Goal: Information Seeking & Learning: Learn about a topic

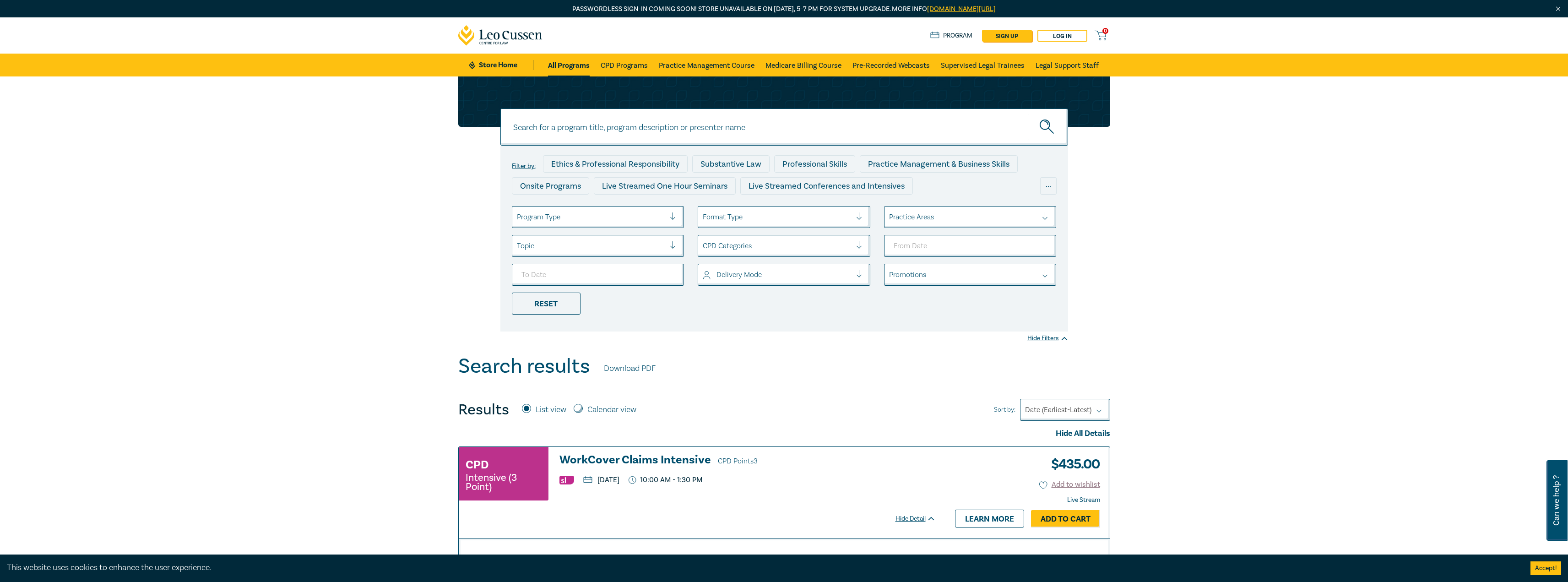
click at [599, 215] on div at bounding box center [591, 217] width 149 height 12
click at [591, 261] on div "Live Streamed Conferences and Intensives" at bounding box center [598, 262] width 172 height 19
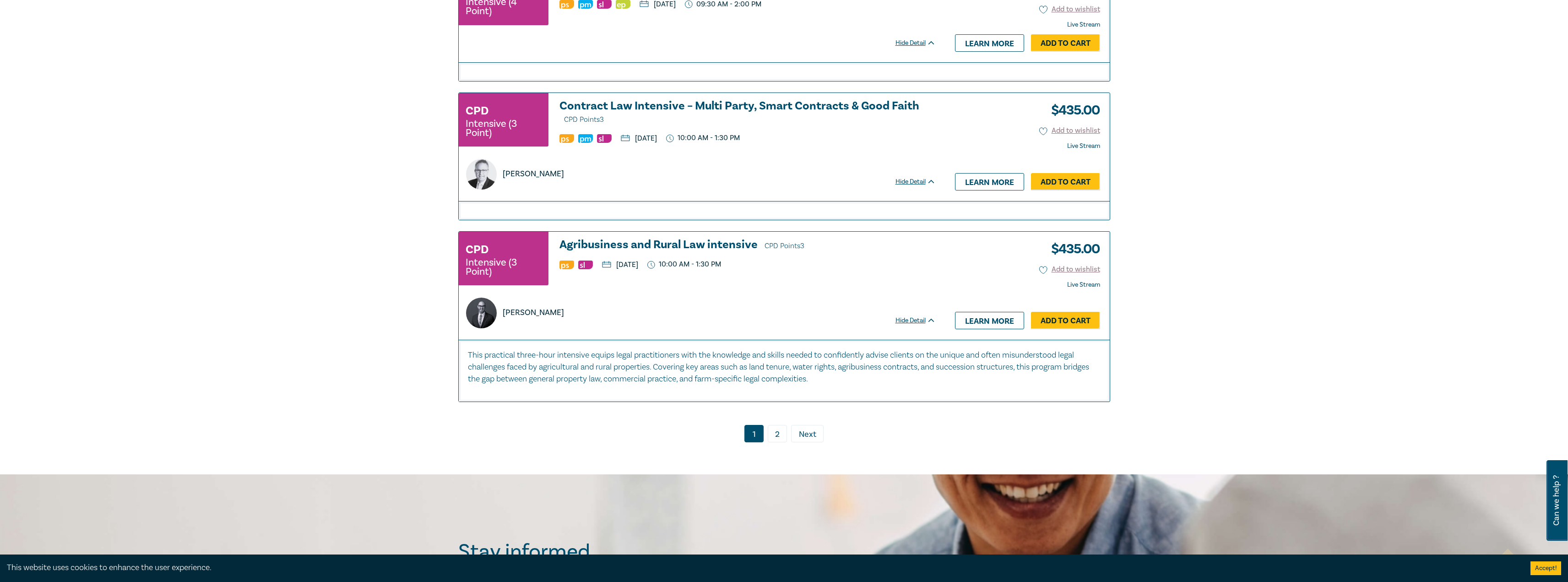
scroll to position [1959, 0]
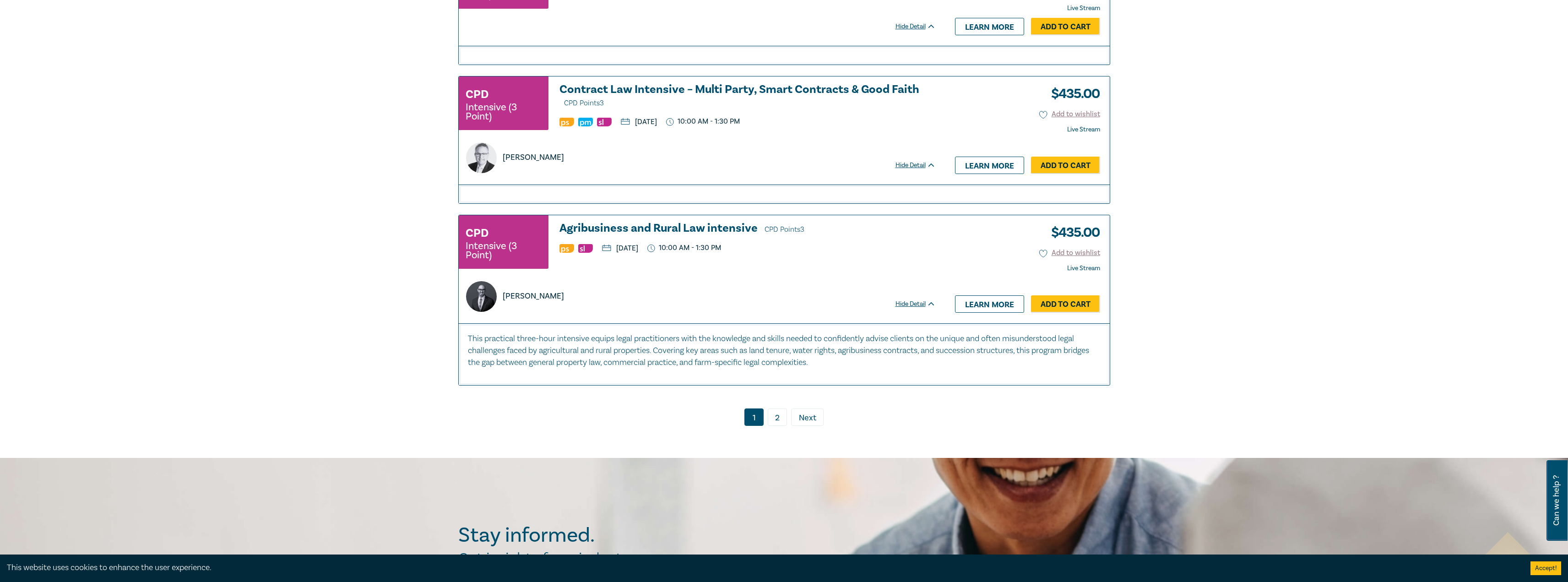
click at [776, 426] on link "2" at bounding box center [777, 417] width 19 height 18
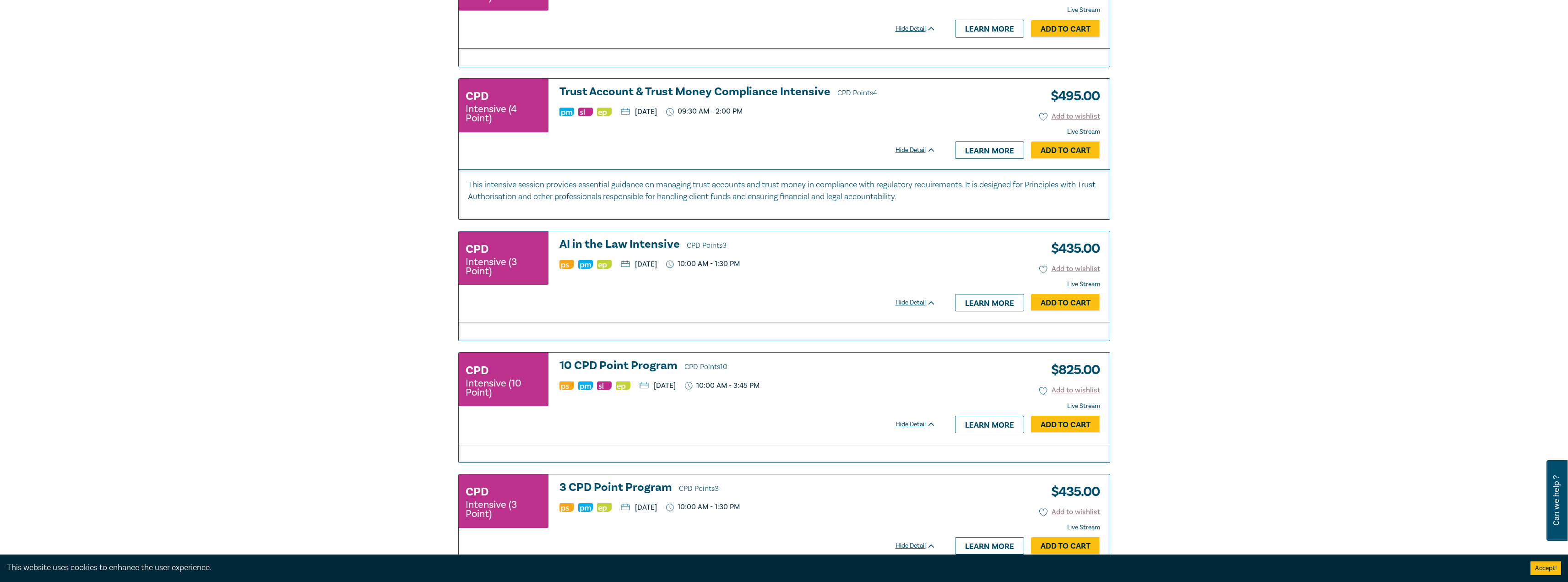
scroll to position [477, 0]
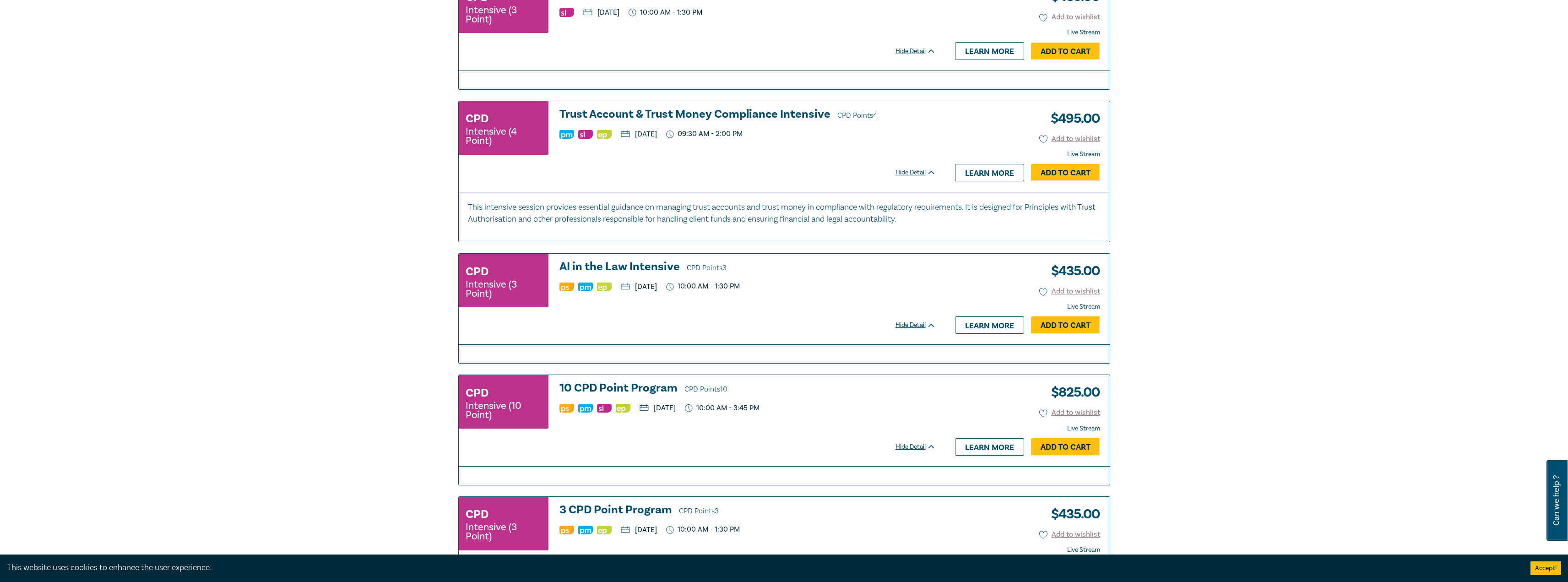
click at [600, 267] on h3 "AI in the Law Intensive CPD Points 3" at bounding box center [747, 267] width 376 height 14
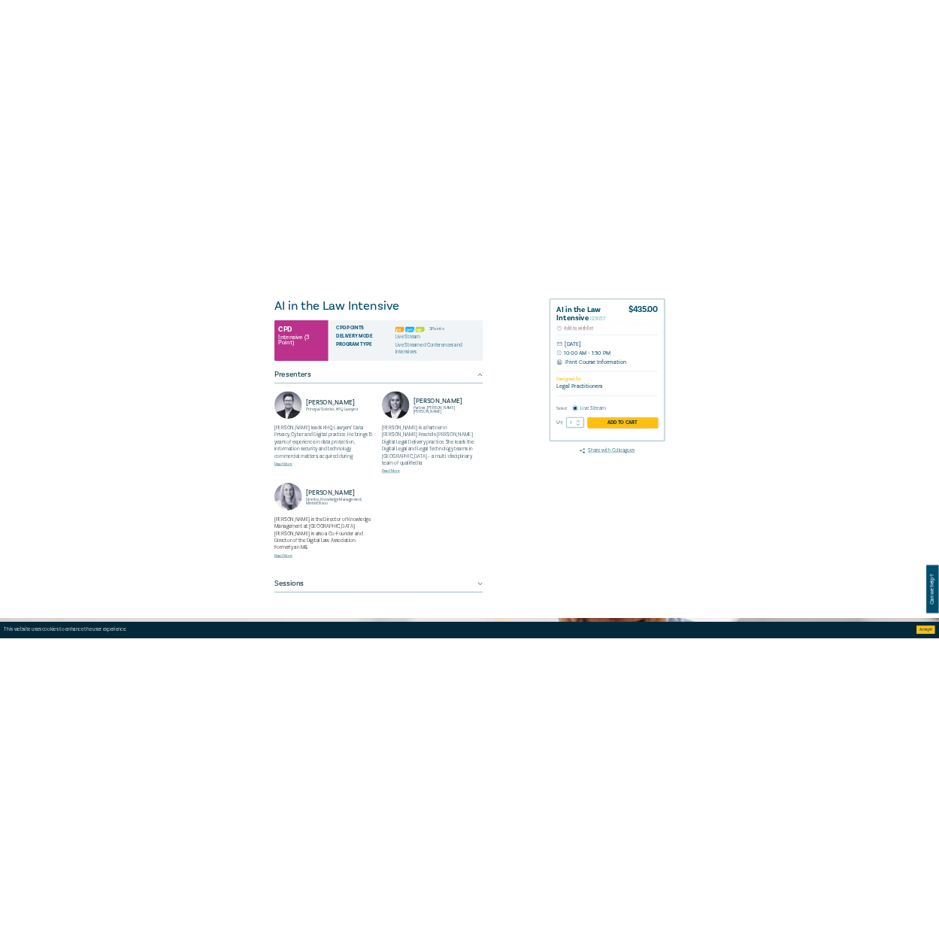
scroll to position [150, 0]
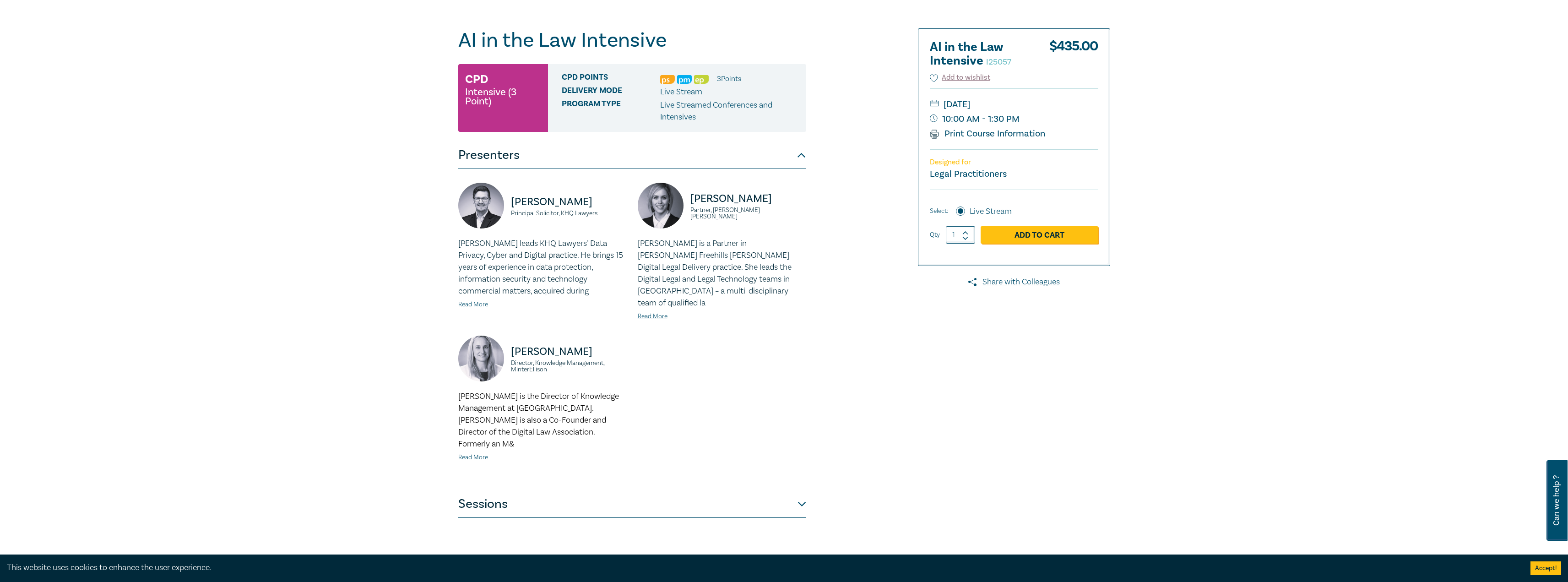
click at [752, 490] on button "Sessions" at bounding box center [632, 503] width 348 height 27
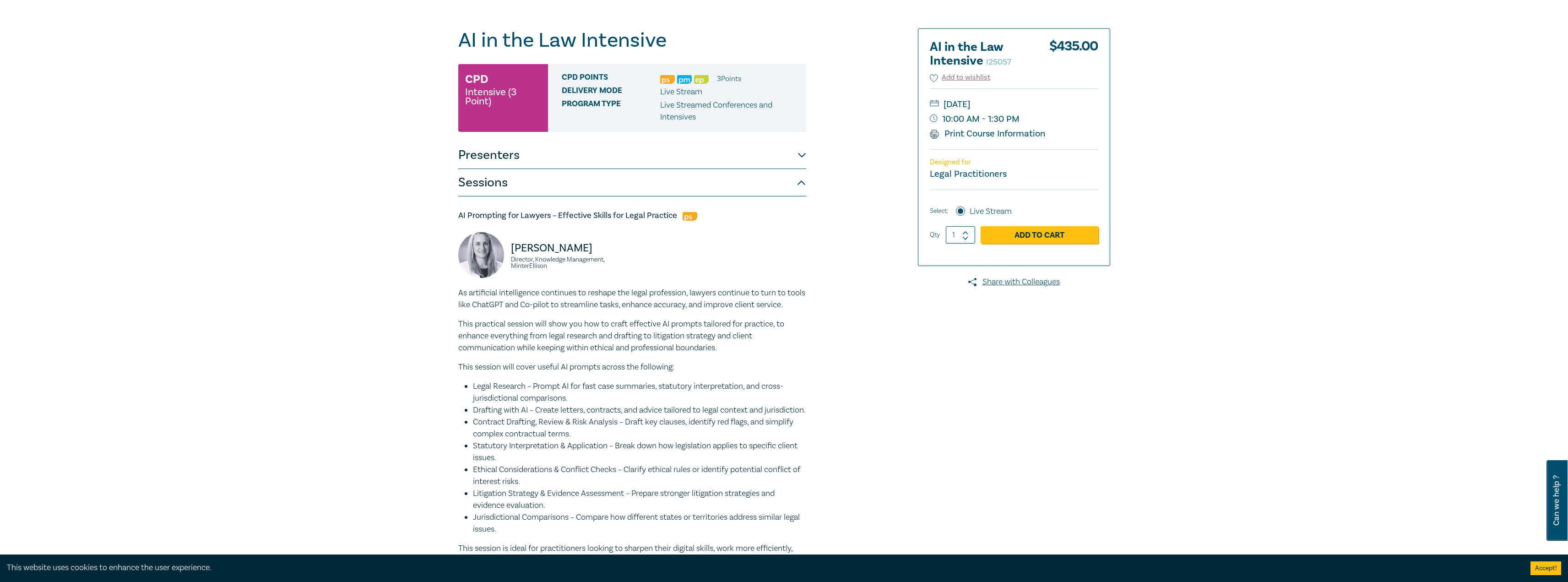
drag, startPoint x: 835, startPoint y: 34, endPoint x: 1082, endPoint y: 3, distance: 248.9
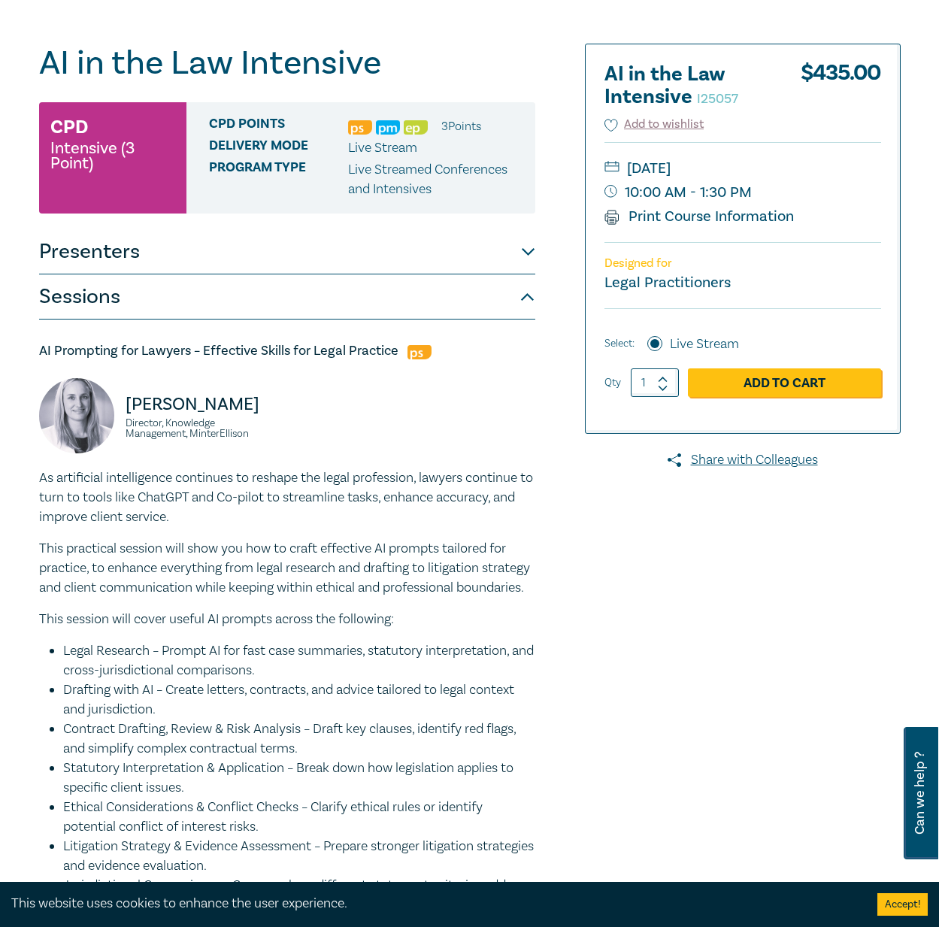
click at [149, 239] on button "Presenters" at bounding box center [287, 251] width 496 height 45
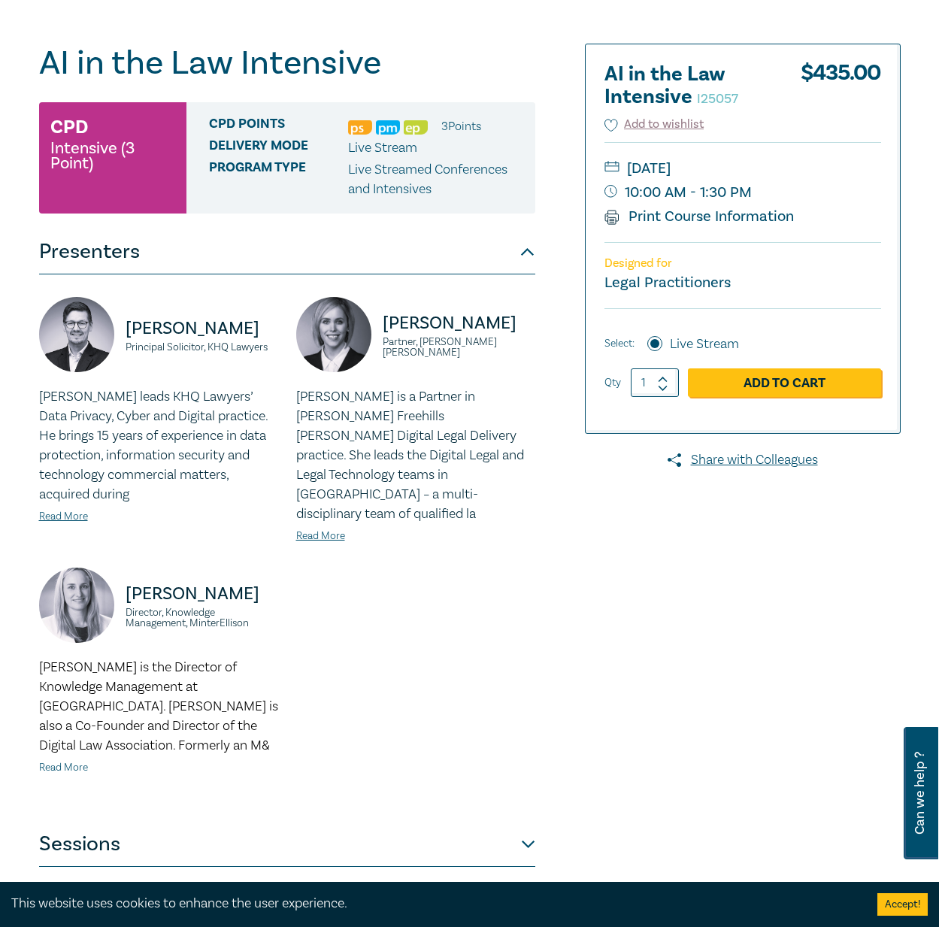
click at [70, 761] on link "Read More" at bounding box center [63, 768] width 49 height 14
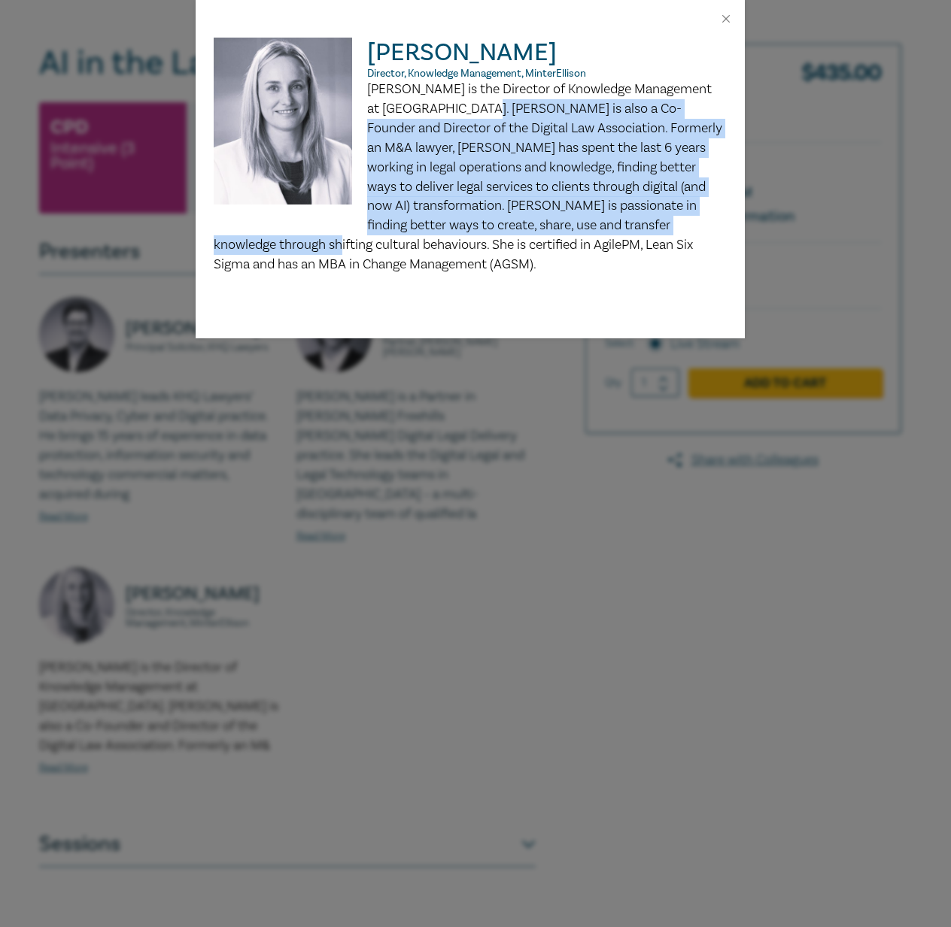
drag, startPoint x: 696, startPoint y: 228, endPoint x: 467, endPoint y: 113, distance: 256.6
click at [467, 113] on span "[PERSON_NAME] is the Director of Knowledge Management at [GEOGRAPHIC_DATA]. [PE…" at bounding box center [468, 176] width 509 height 193
copy span "[PERSON_NAME] is also a Co-Founder and Director of the Digital Law Association.…"
